Goal: Information Seeking & Learning: Learn about a topic

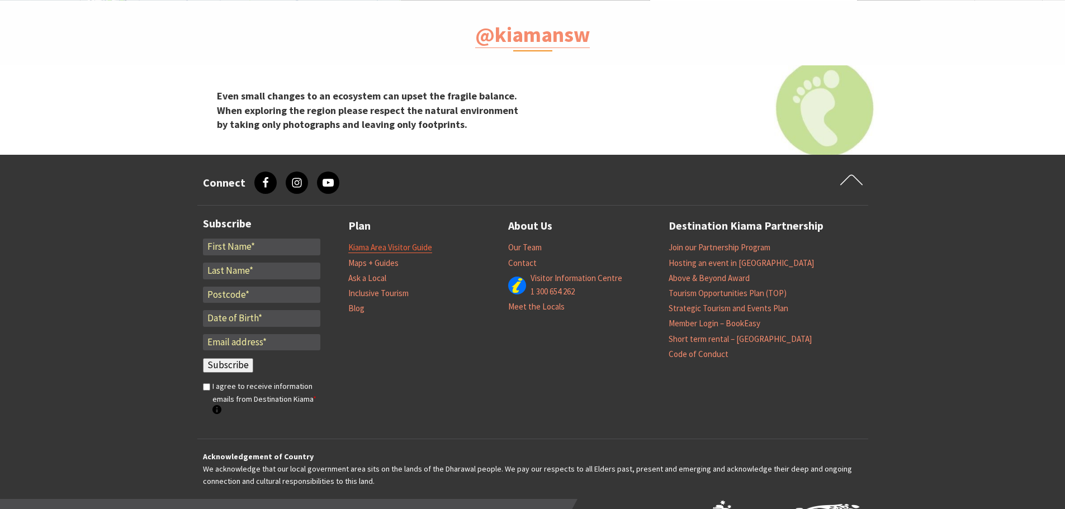
scroll to position [23, 1079]
click at [419, 245] on link "Kiama Area Visitor Guide" at bounding box center [390, 247] width 84 height 11
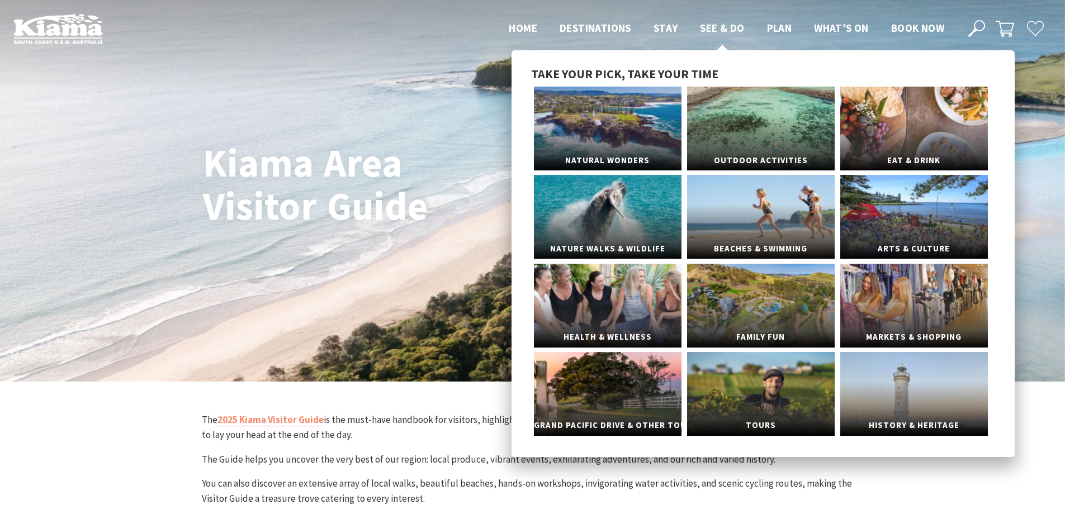
click at [725, 27] on span "See & Do" at bounding box center [722, 27] width 44 height 13
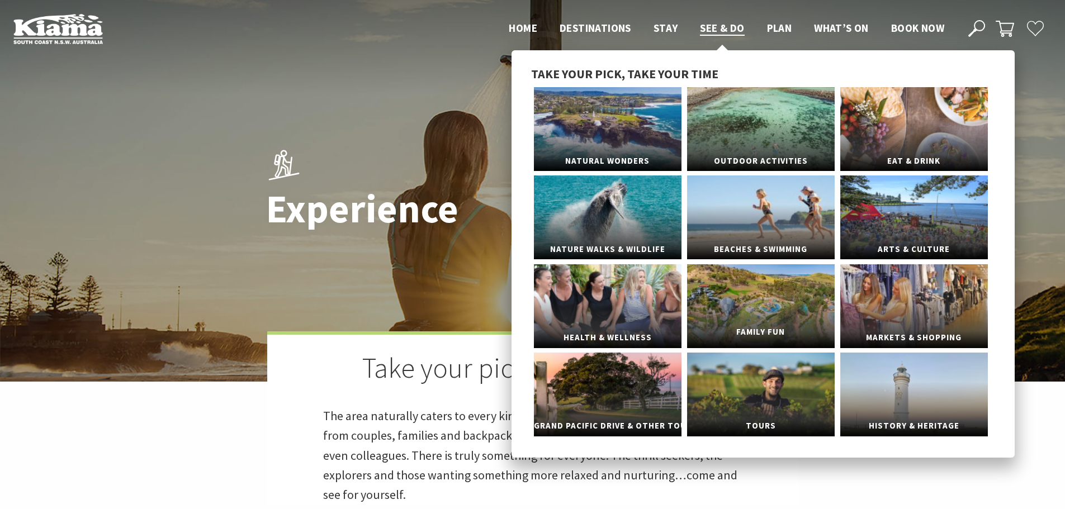
click at [802, 308] on link "Family Fun" at bounding box center [761, 306] width 148 height 84
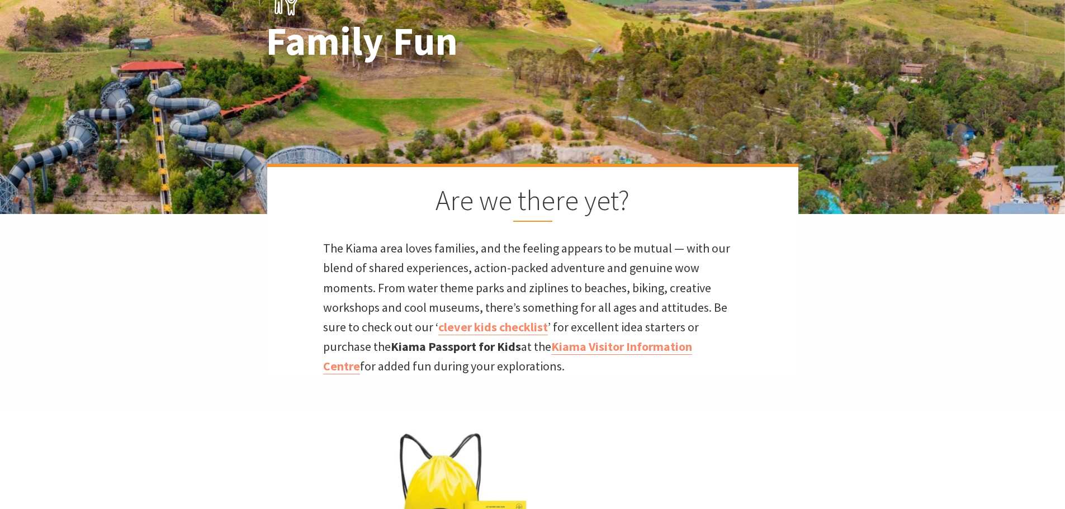
scroll to position [391, 0]
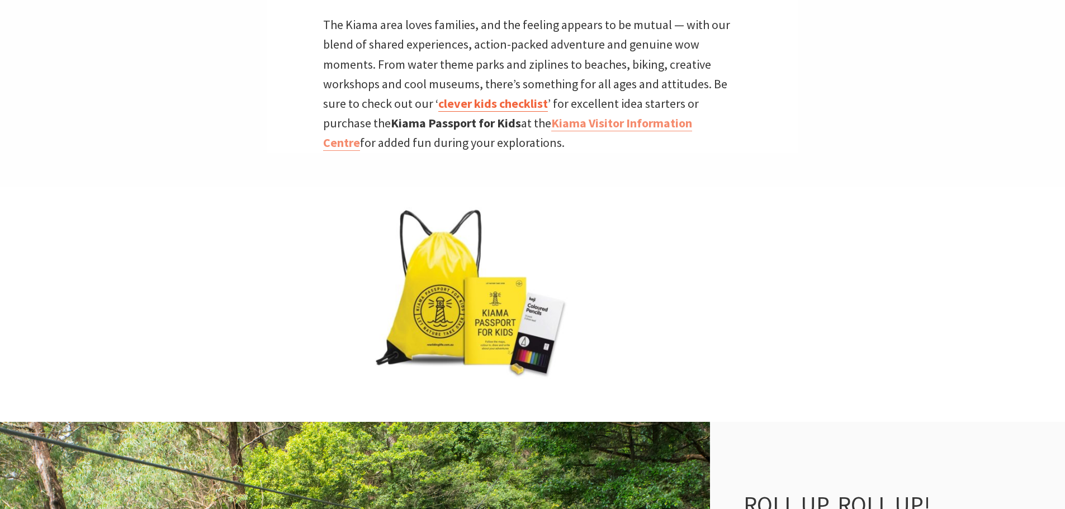
click at [495, 108] on link "clever kids checklist" at bounding box center [493, 104] width 110 height 16
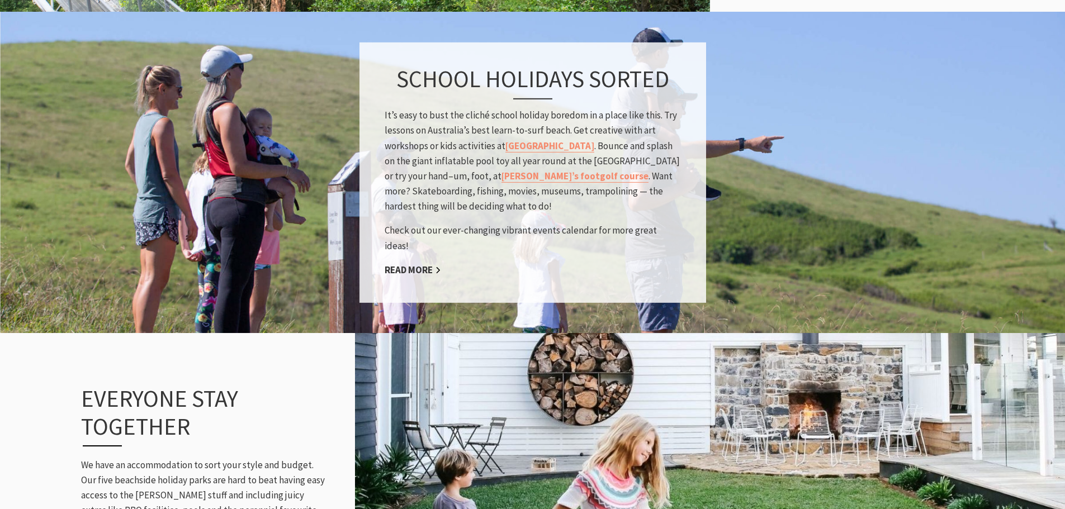
scroll to position [1174, 0]
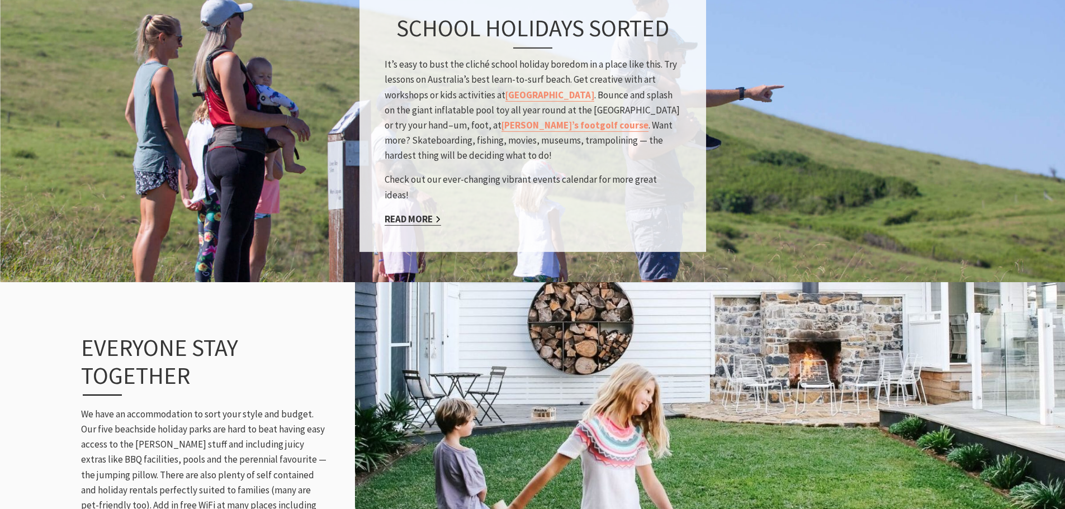
click at [410, 214] on link "Read More" at bounding box center [413, 219] width 56 height 13
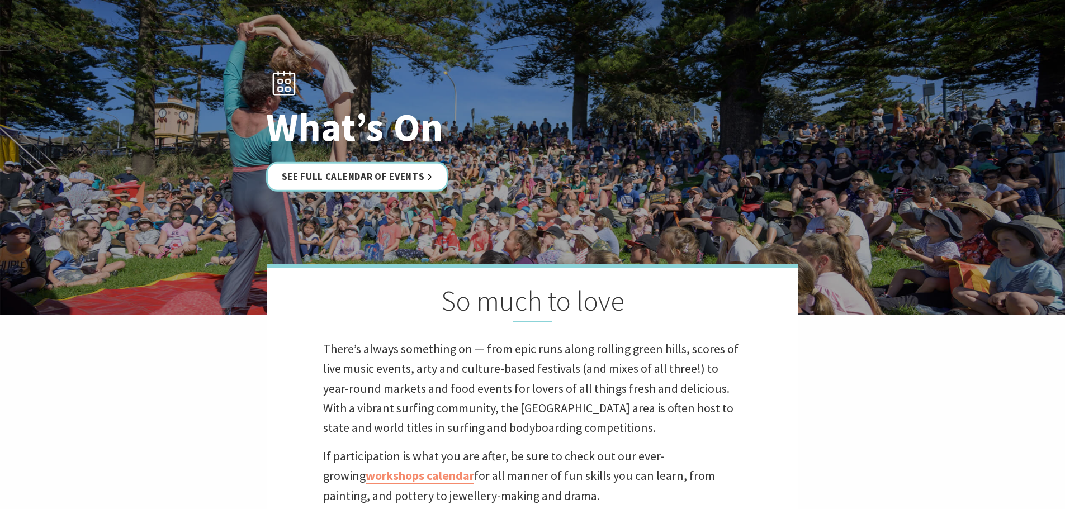
scroll to position [224, 0]
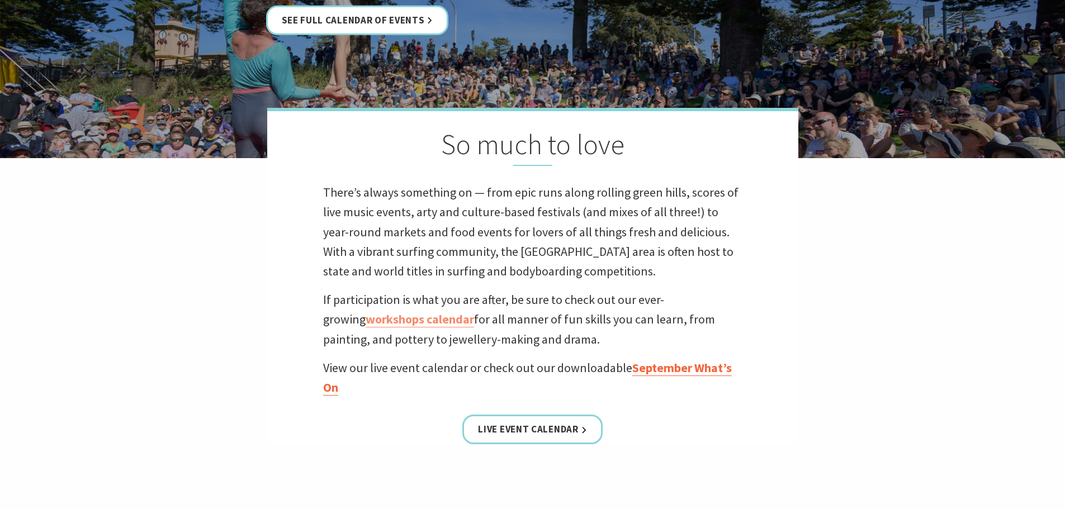
click at [684, 372] on link "September What’s On" at bounding box center [527, 378] width 409 height 36
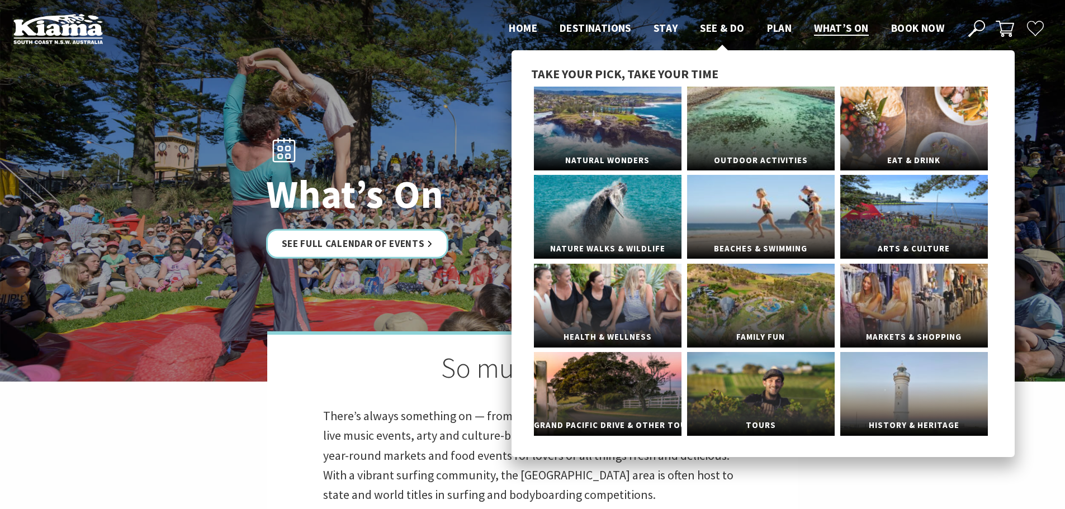
click at [720, 29] on span "See & Do" at bounding box center [722, 27] width 44 height 13
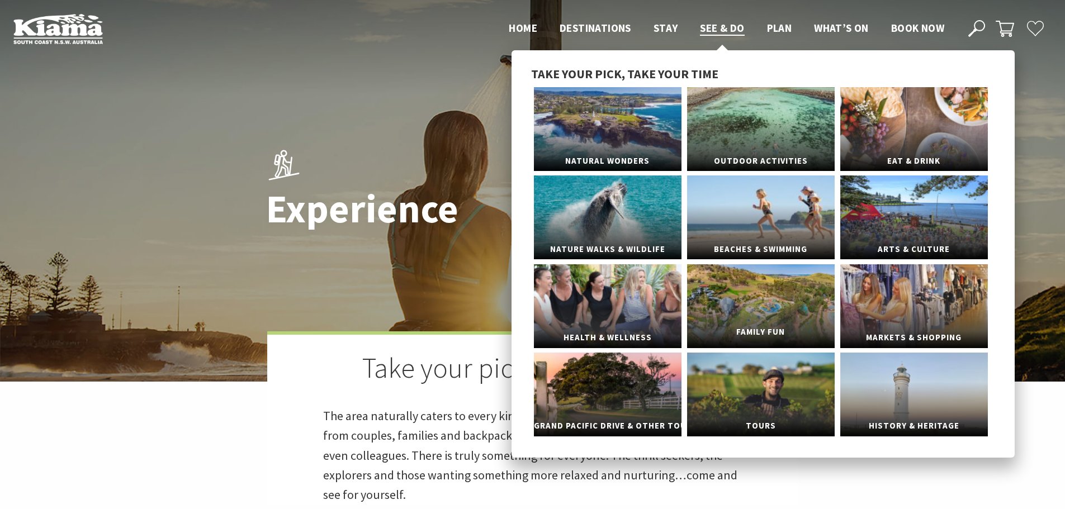
click at [759, 295] on link "Family Fun" at bounding box center [761, 306] width 148 height 84
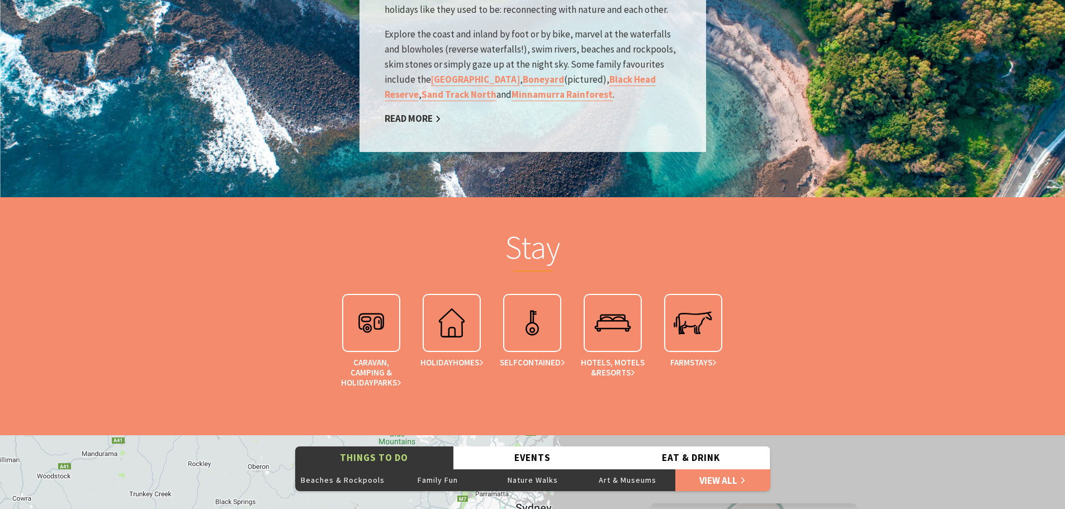
scroll to position [1901, 0]
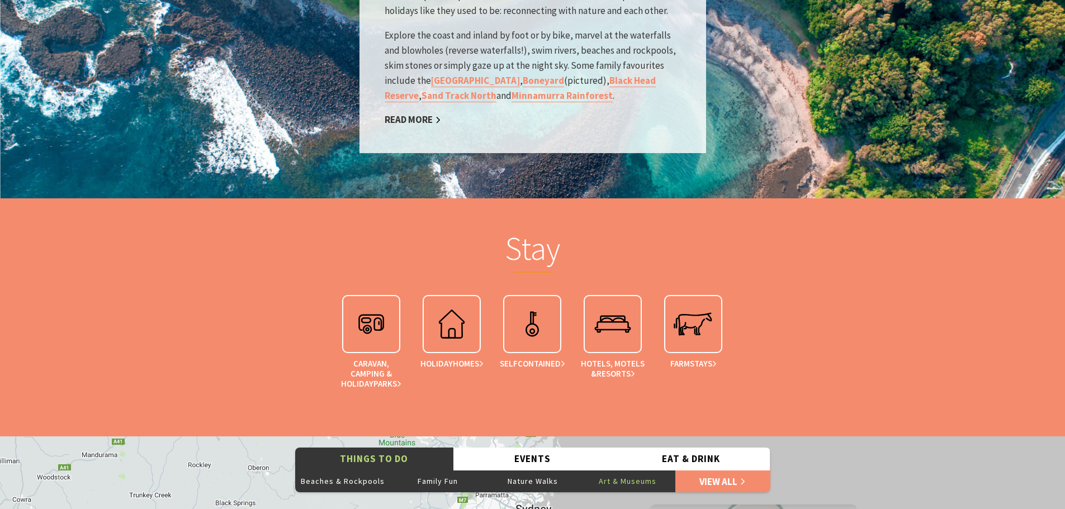
click at [625, 479] on button "Art & Museums" at bounding box center [627, 481] width 95 height 22
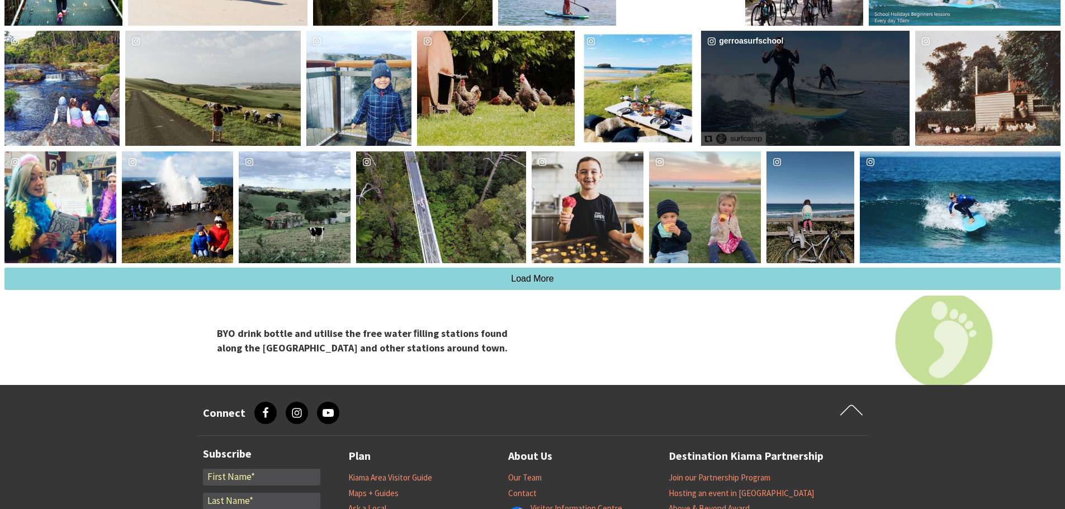
scroll to position [2796, 0]
